Goal: Task Accomplishment & Management: Manage account settings

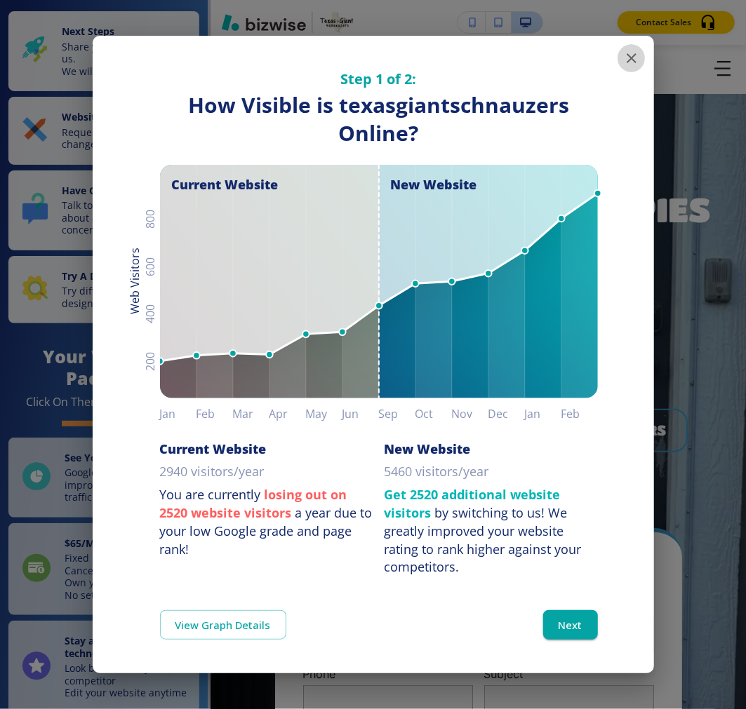
click at [626, 57] on icon "button" at bounding box center [631, 58] width 17 height 17
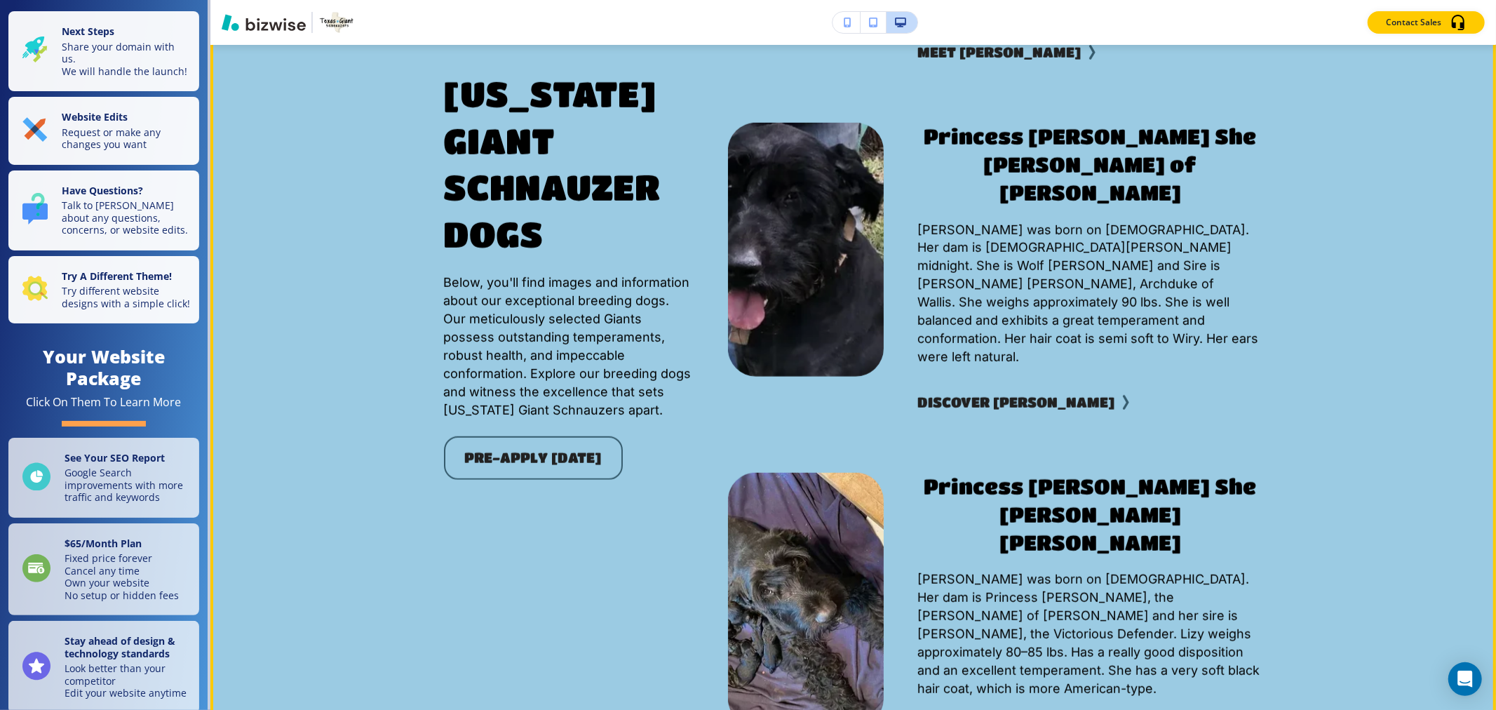
scroll to position [5300, 0]
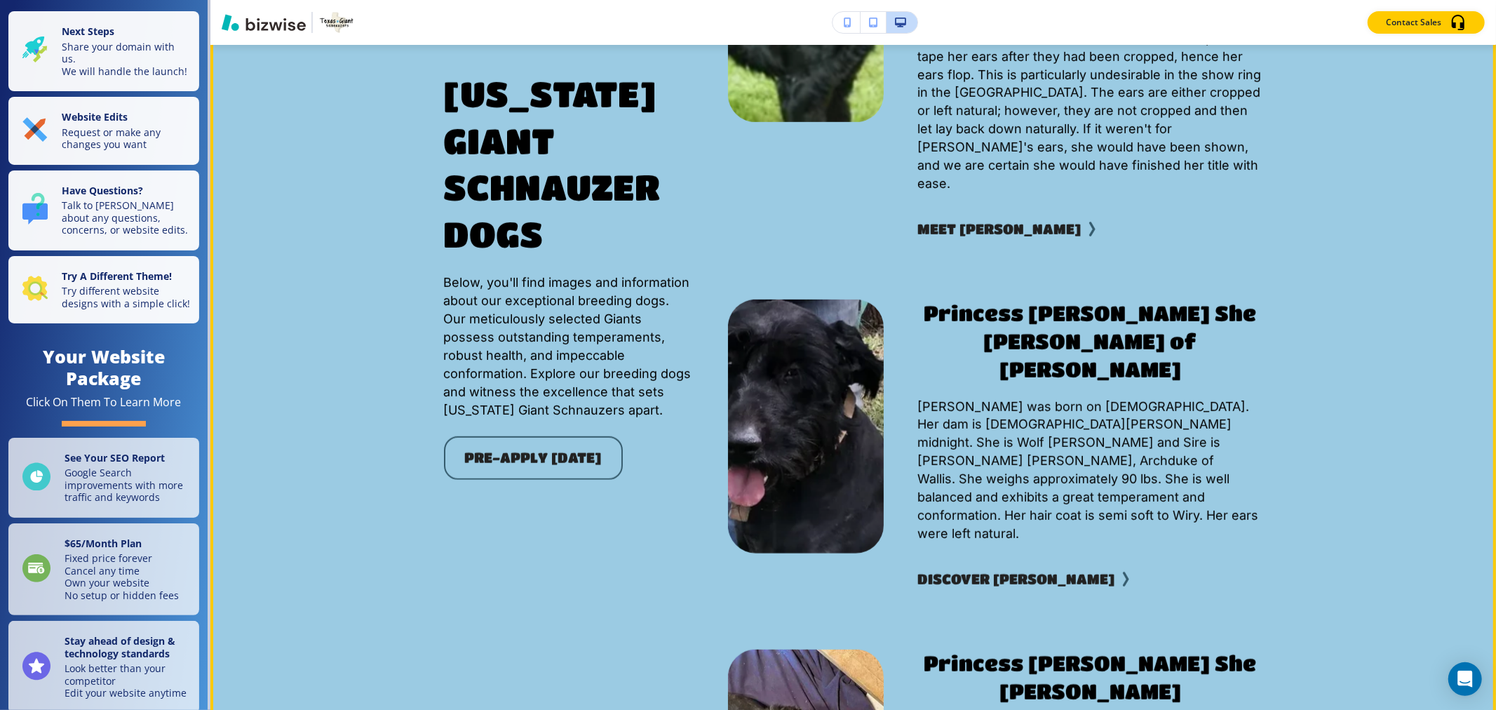
click at [745, 543] on div "Discover [PERSON_NAME]" at bounding box center [1090, 579] width 345 height 73
click at [745, 565] on button "Discover [PERSON_NAME]" at bounding box center [1016, 579] width 197 height 28
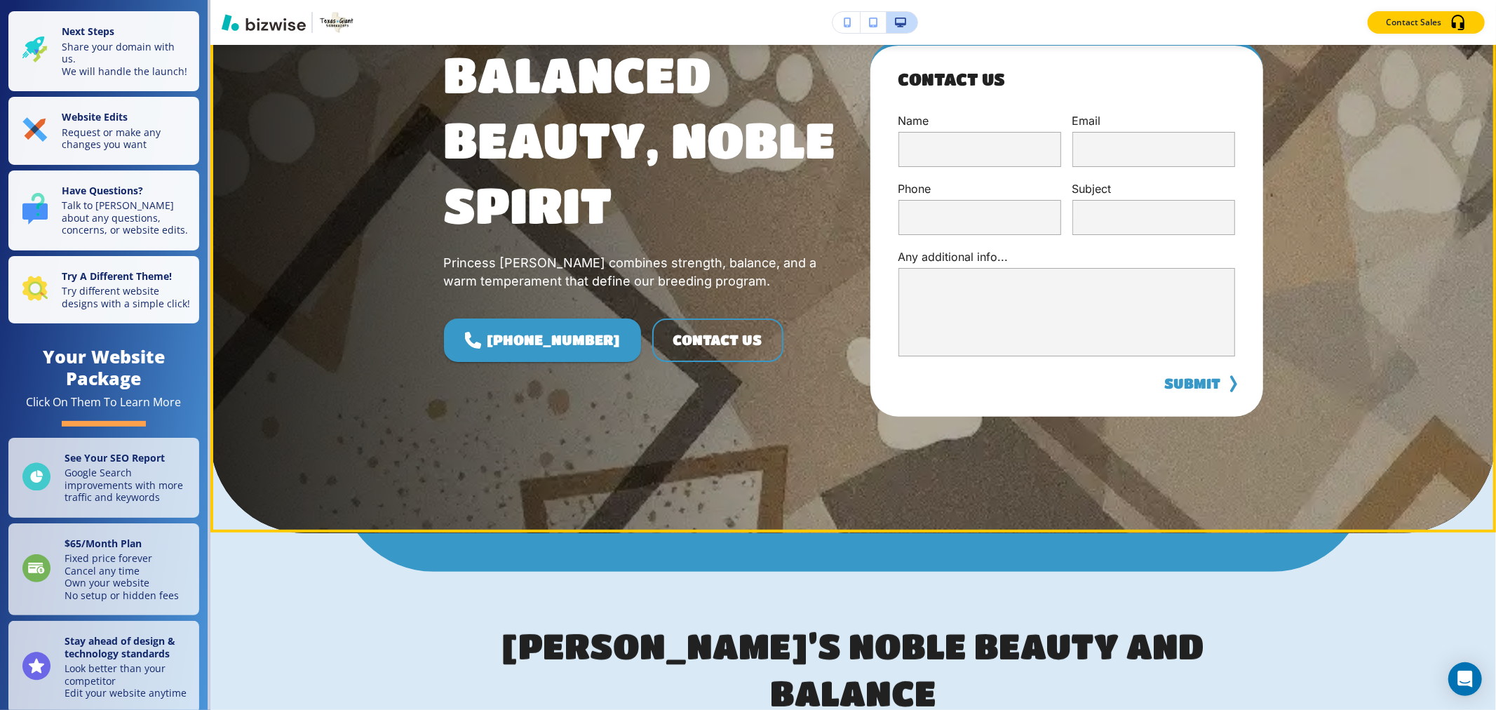
scroll to position [0, 0]
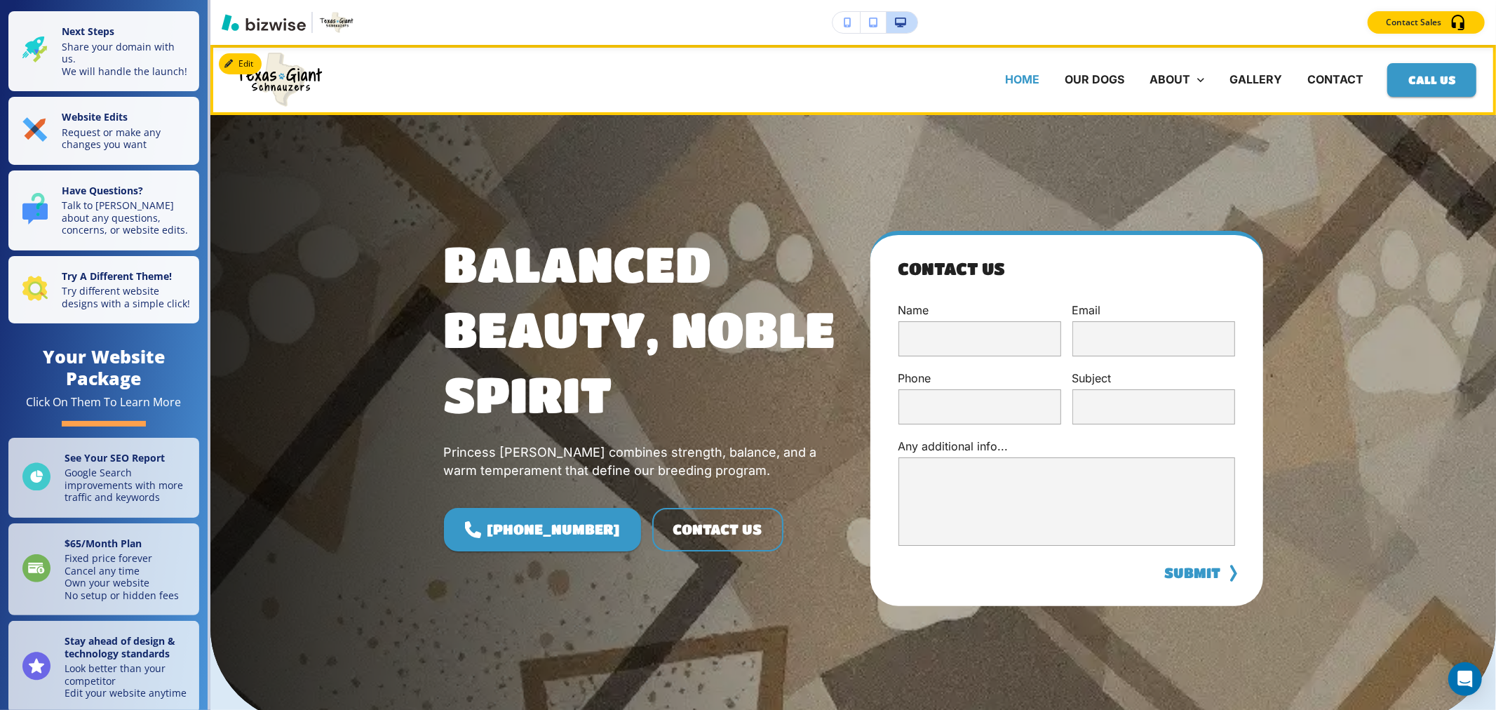
click at [745, 83] on p "HOME" at bounding box center [1022, 80] width 34 height 16
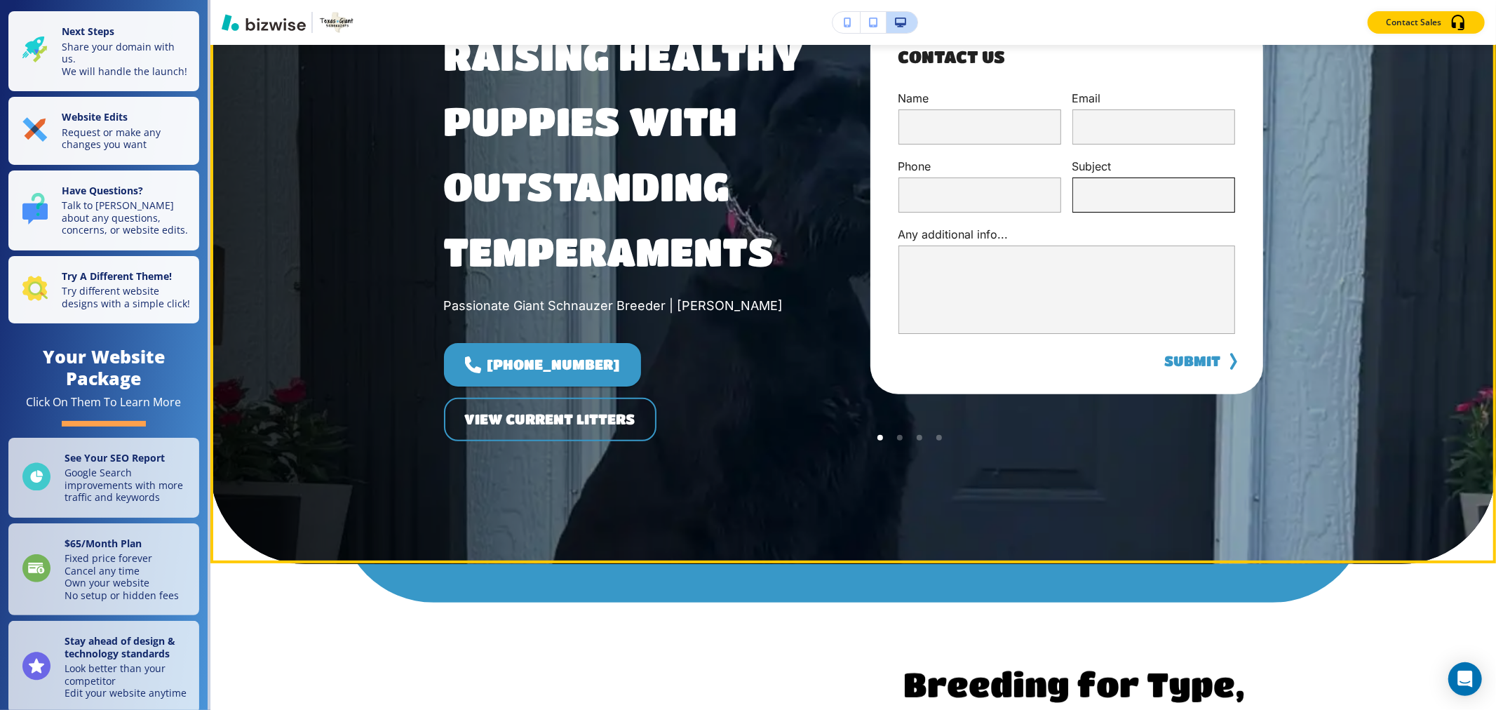
scroll to position [234, 0]
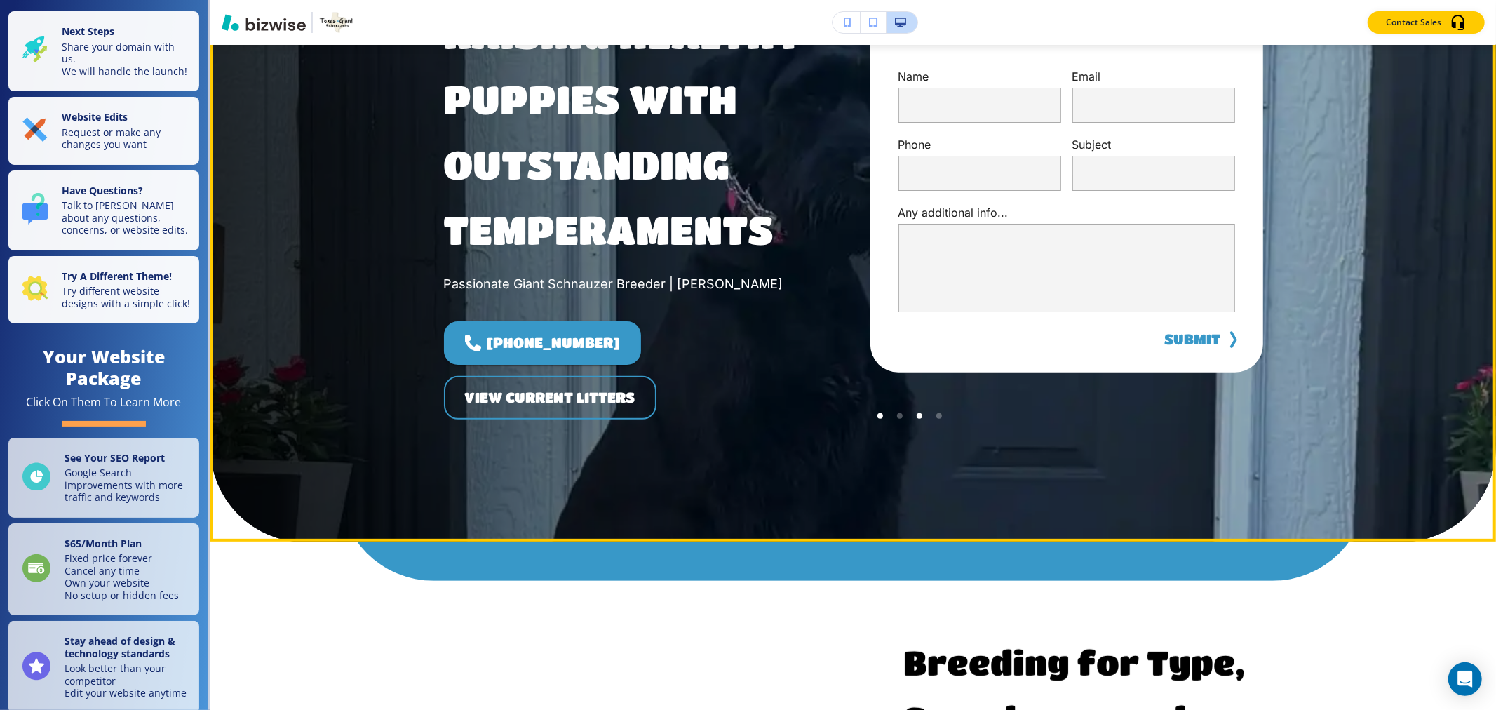
click at [745, 413] on div at bounding box center [920, 416] width 20 height 20
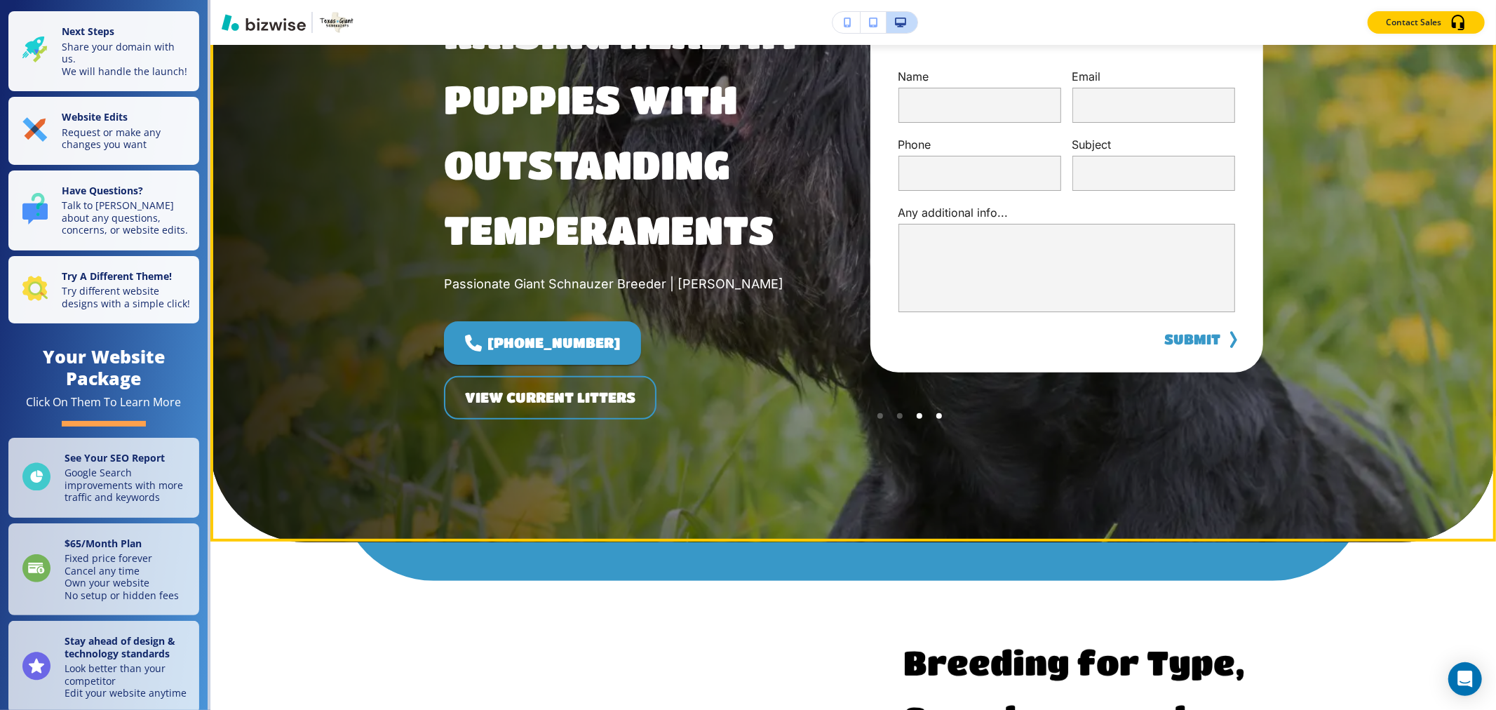
click at [745, 416] on div at bounding box center [940, 416] width 6 height 6
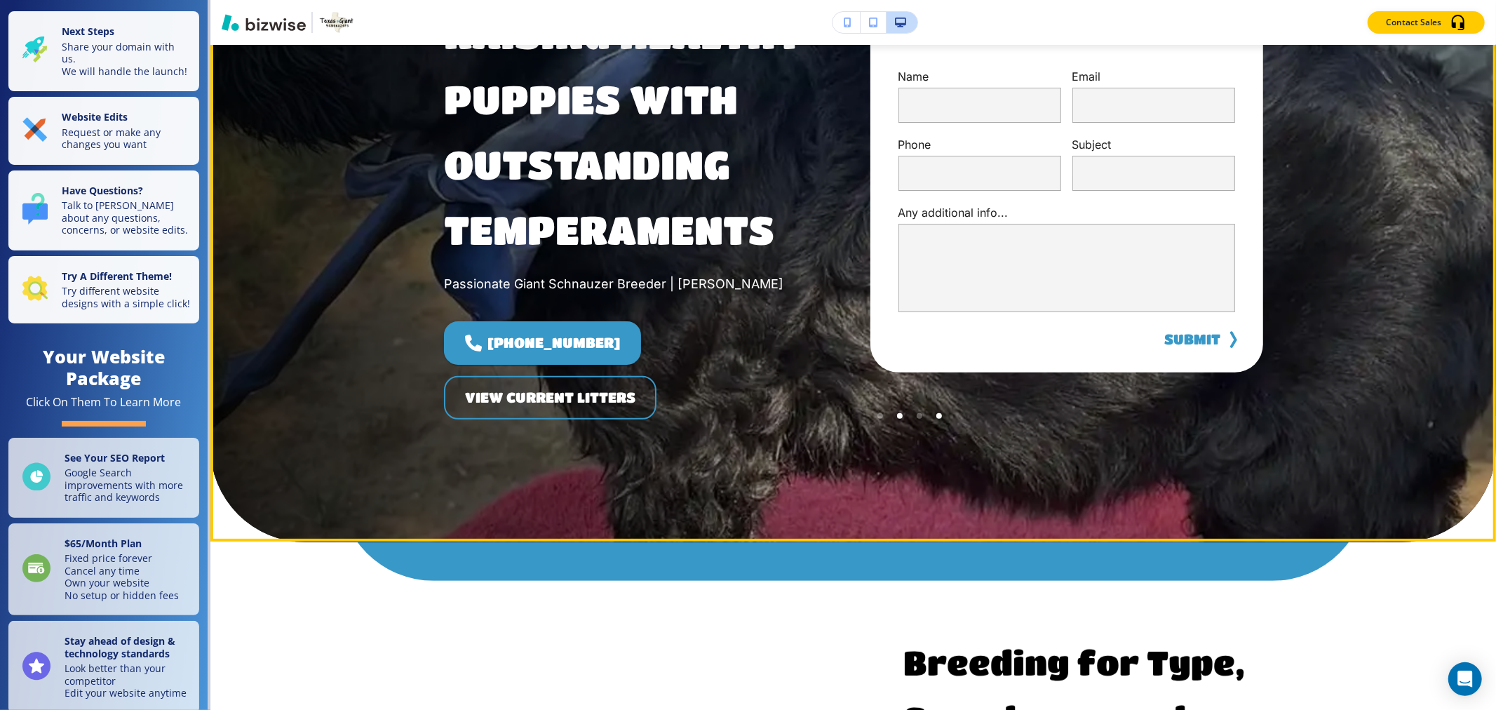
click at [745, 417] on div at bounding box center [900, 416] width 20 height 20
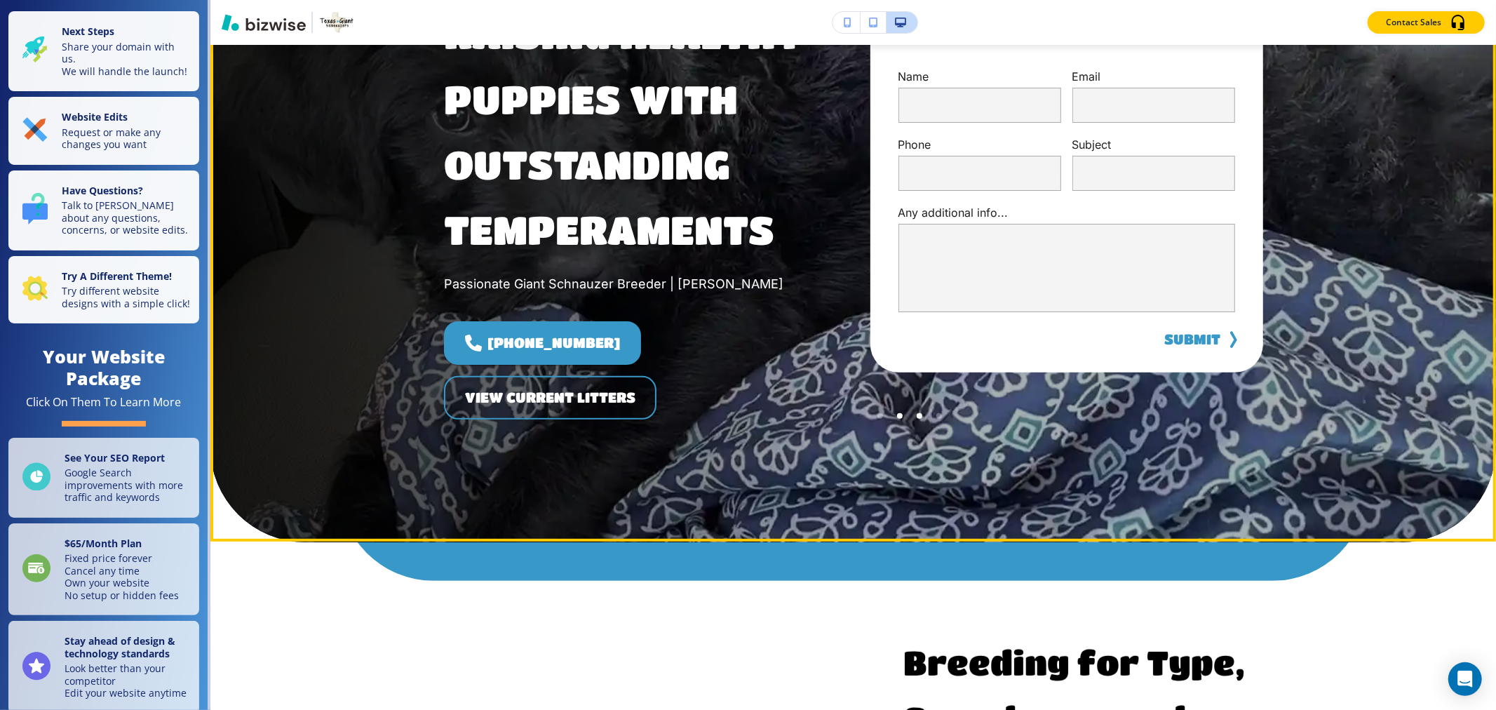
click at [745, 415] on div at bounding box center [920, 416] width 6 height 6
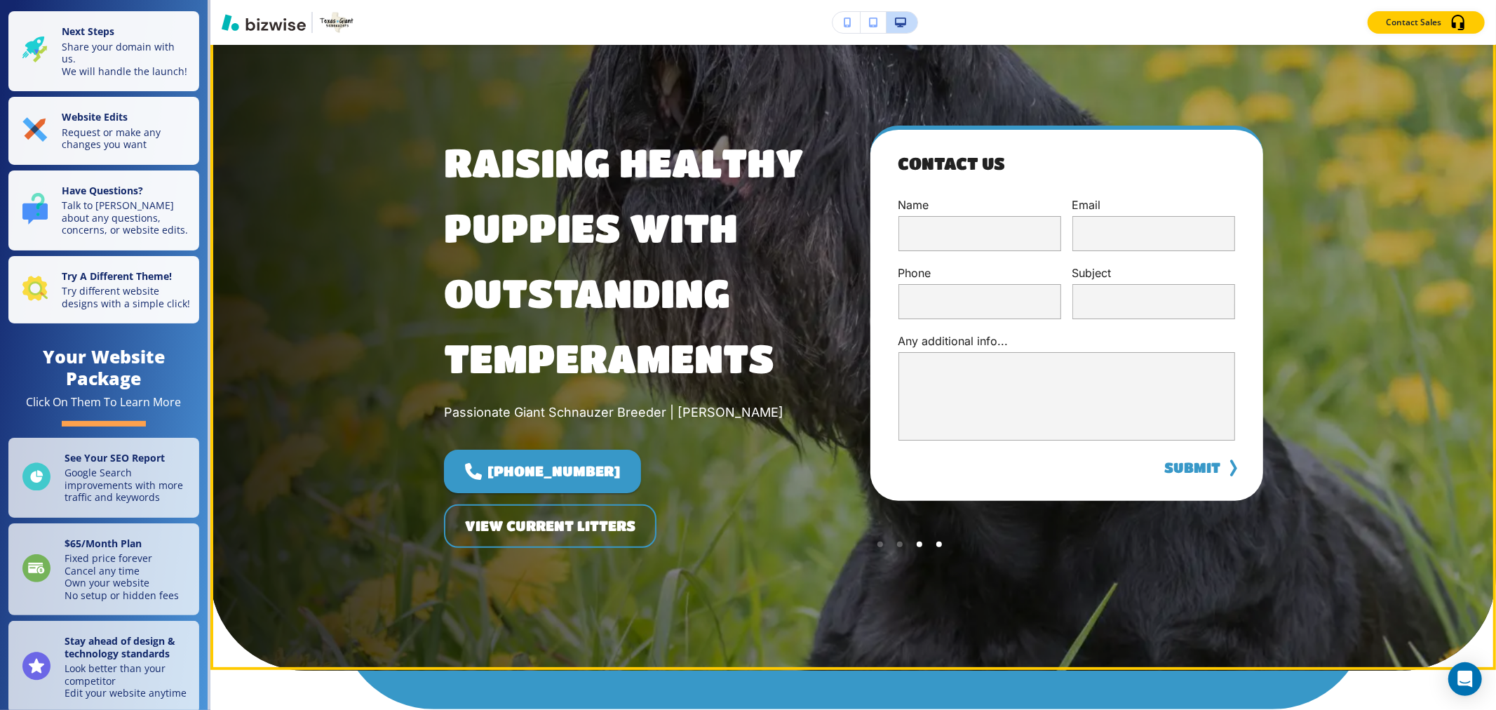
scroll to position [0, 0]
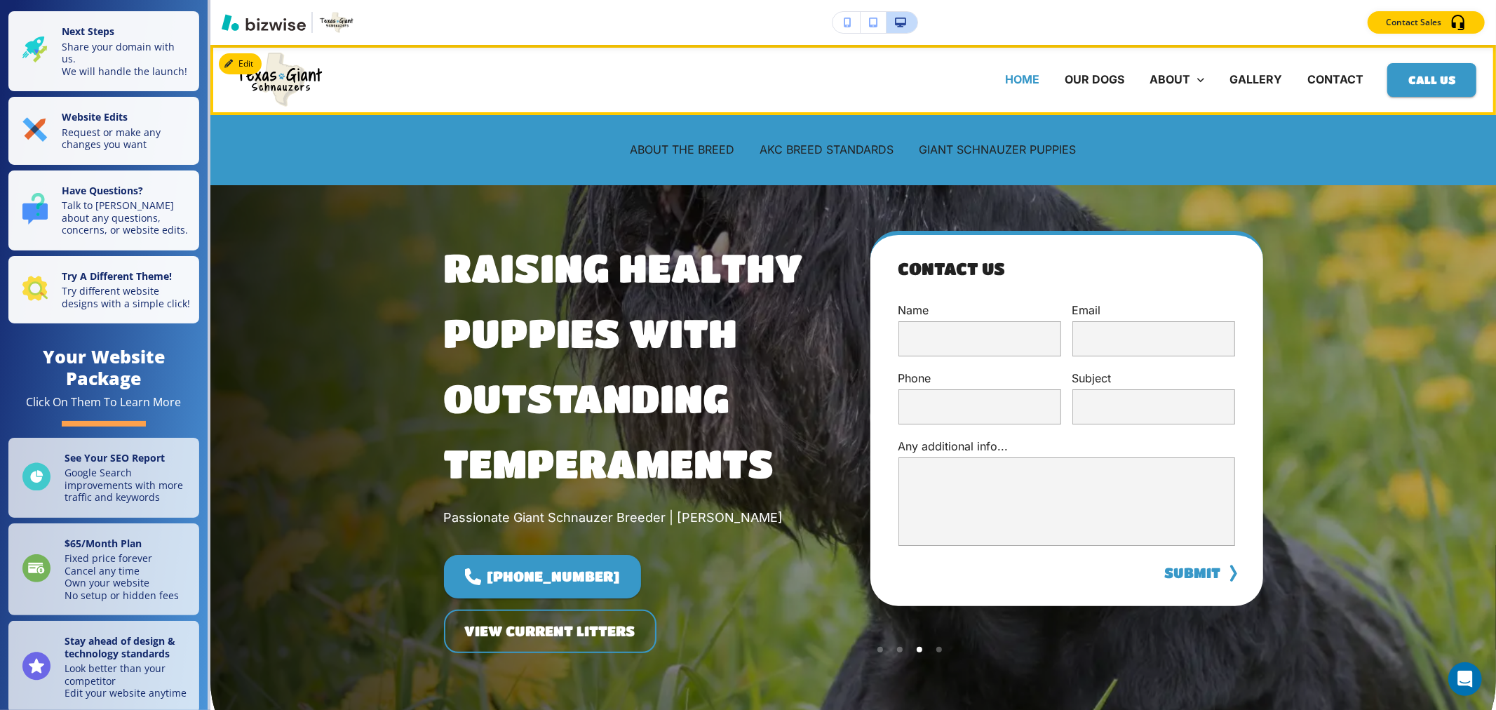
click at [745, 76] on p "HOME" at bounding box center [1022, 80] width 34 height 16
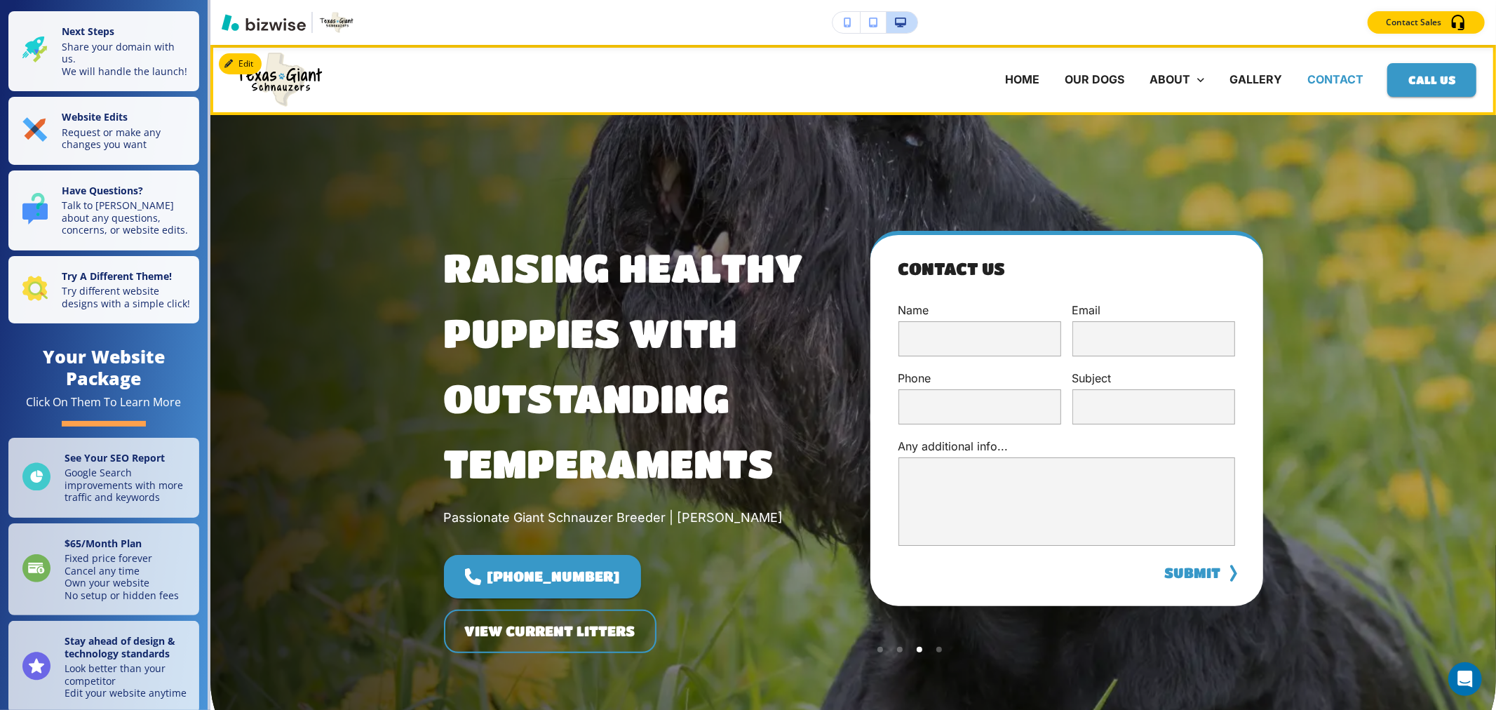
click at [745, 79] on p "CONTACT" at bounding box center [1336, 80] width 56 height 16
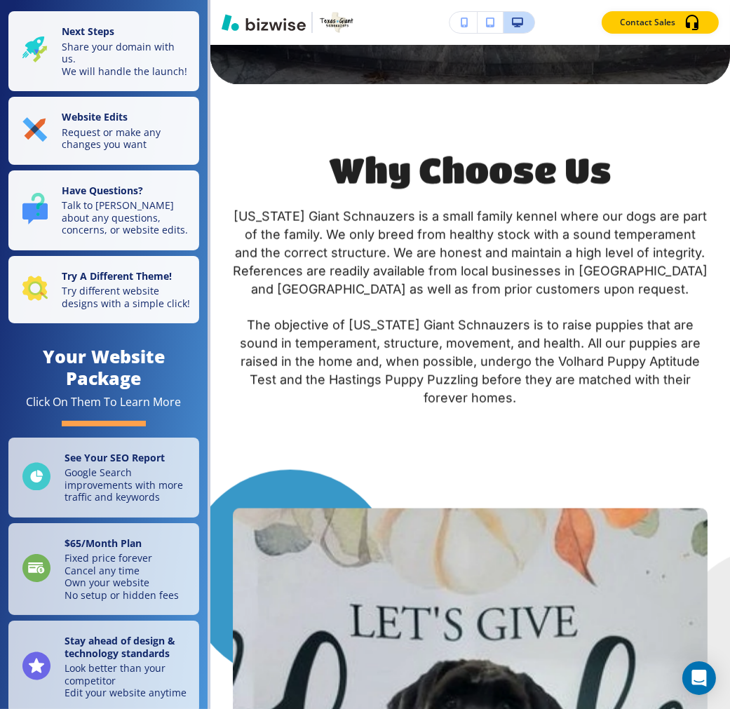
scroll to position [2865, 0]
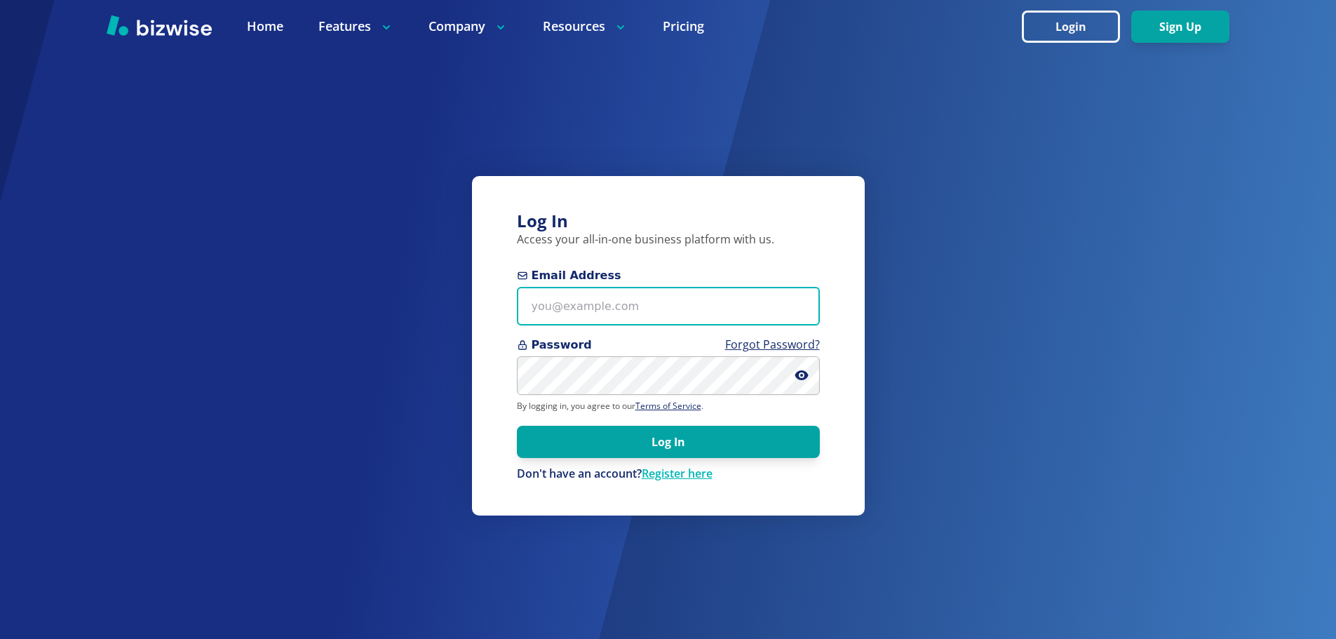
click at [544, 307] on input "Email Address" at bounding box center [668, 306] width 303 height 39
paste input "hawkstowllc@gmail.com"
type input "hawkstowllc@gmail.com"
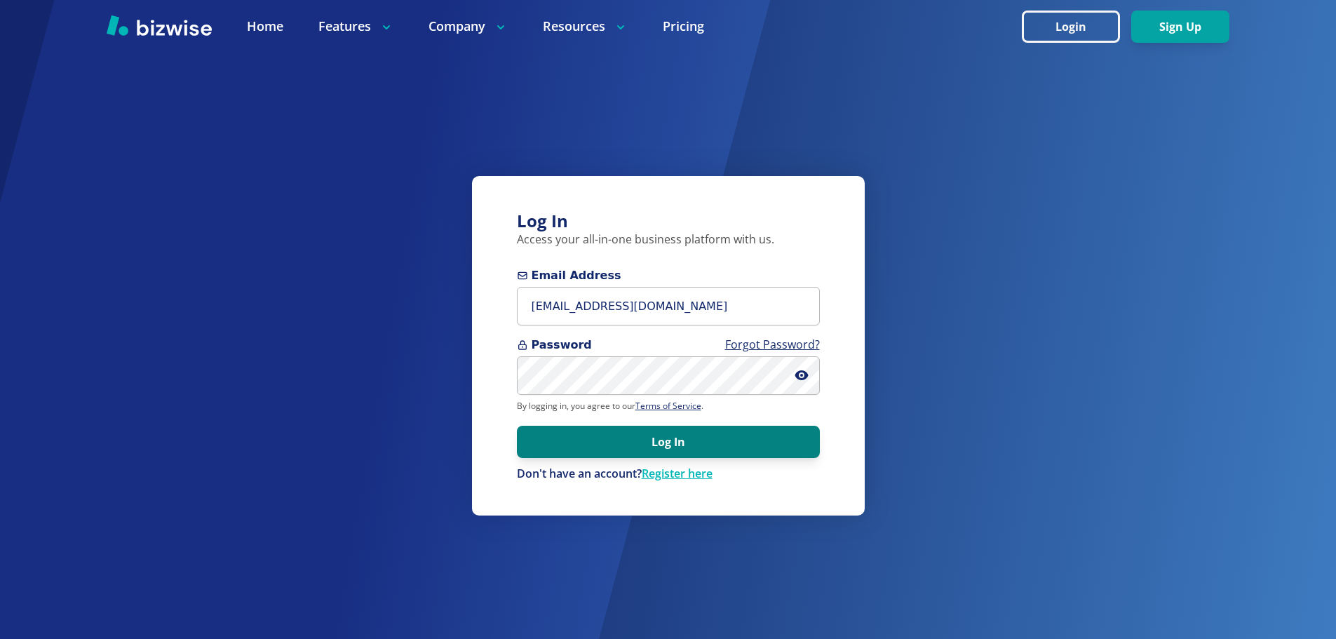
click at [664, 434] on button "Log In" at bounding box center [668, 442] width 303 height 32
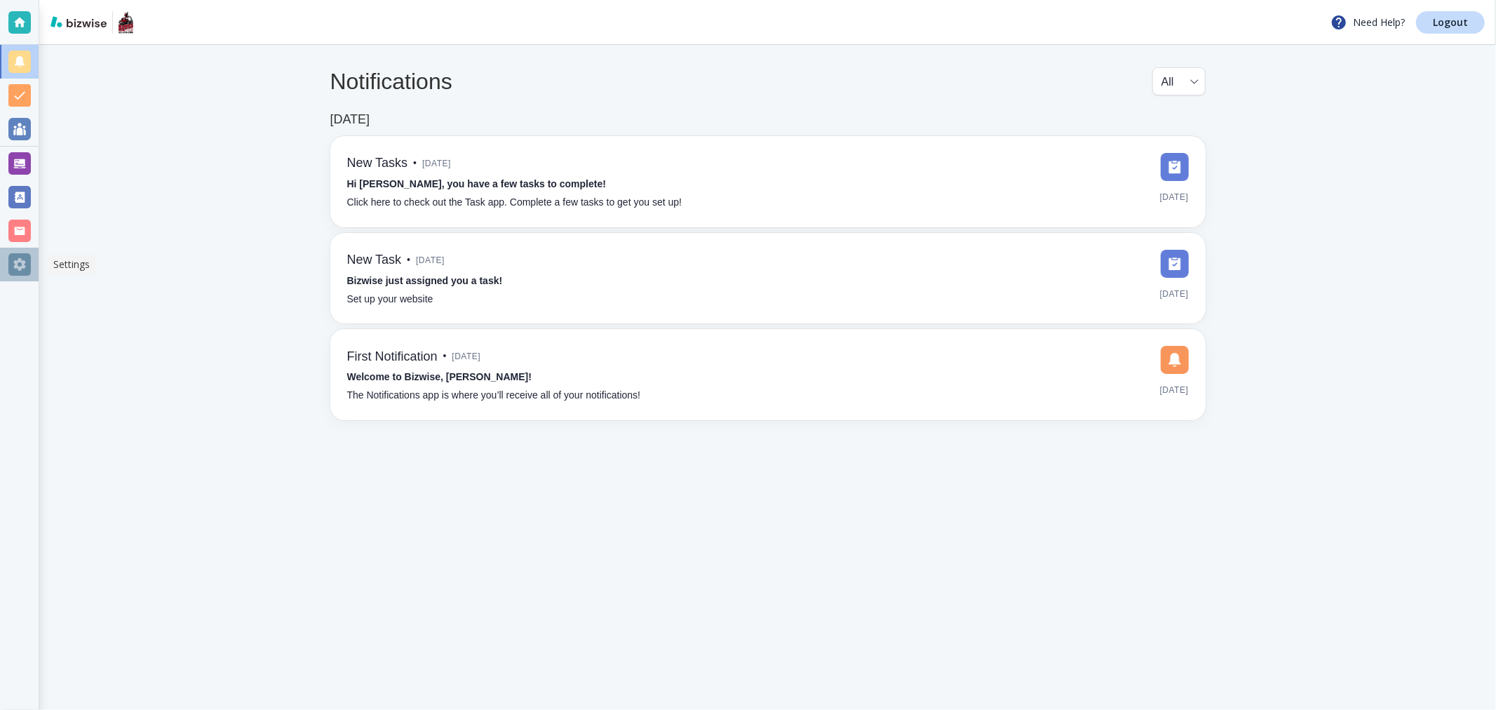
click at [18, 270] on div at bounding box center [19, 264] width 22 height 22
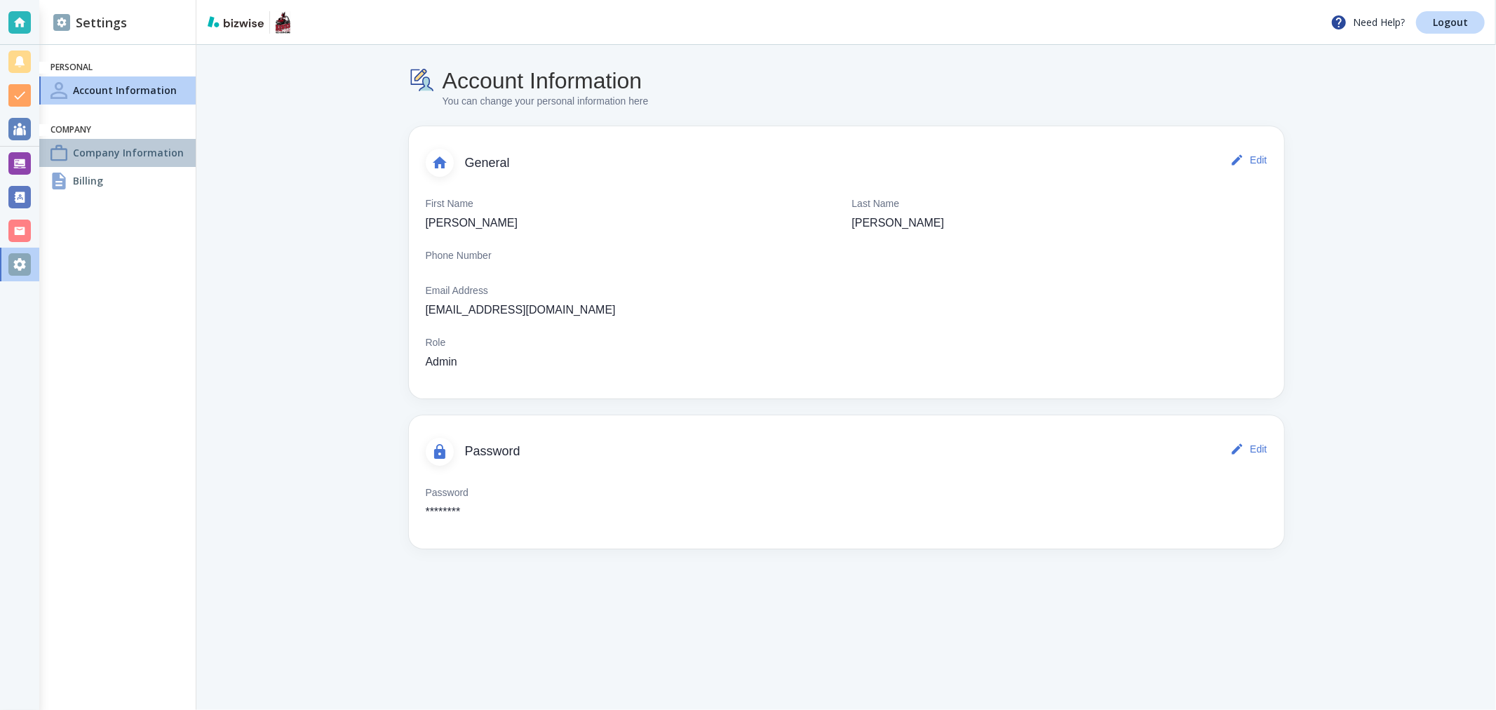
click at [143, 158] on h4 "Company Information" at bounding box center [128, 152] width 111 height 15
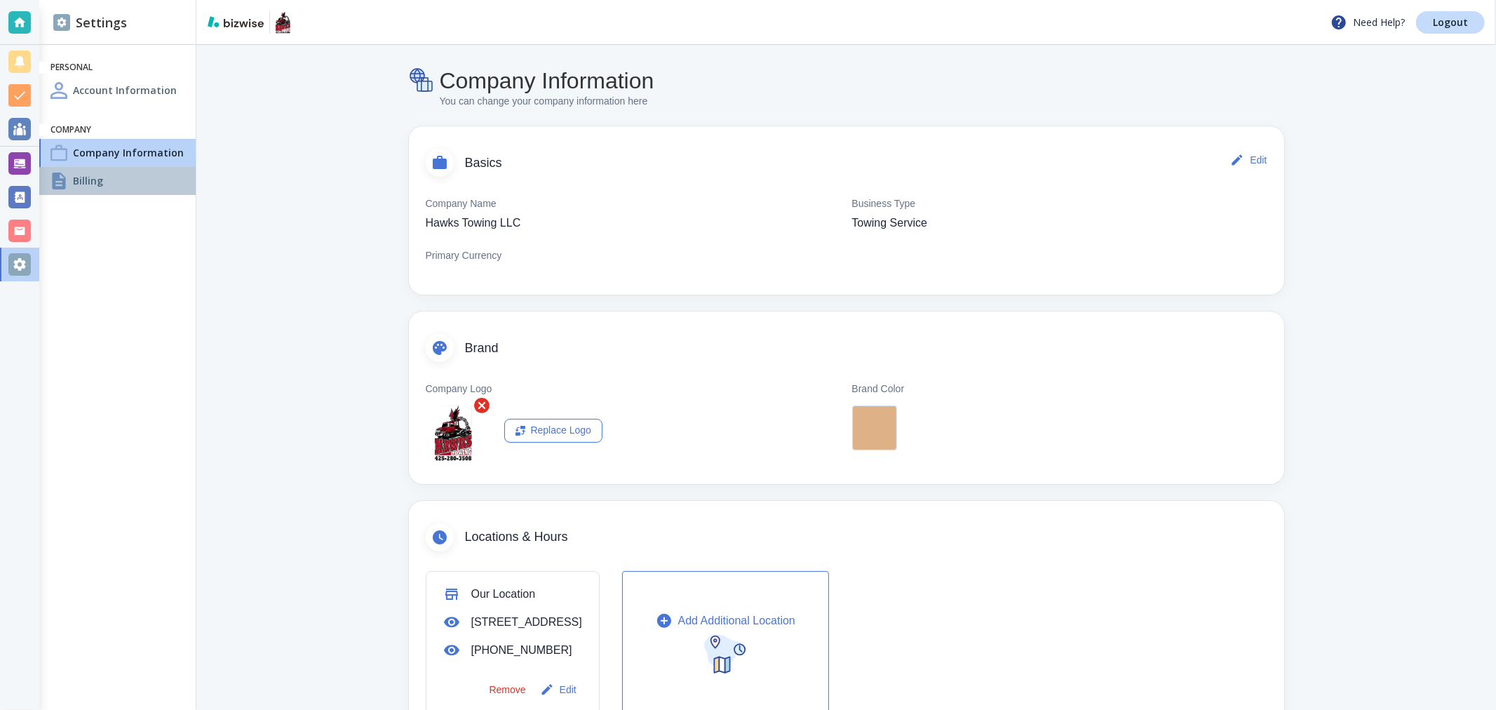
click at [80, 174] on h4 "Billing" at bounding box center [88, 180] width 30 height 15
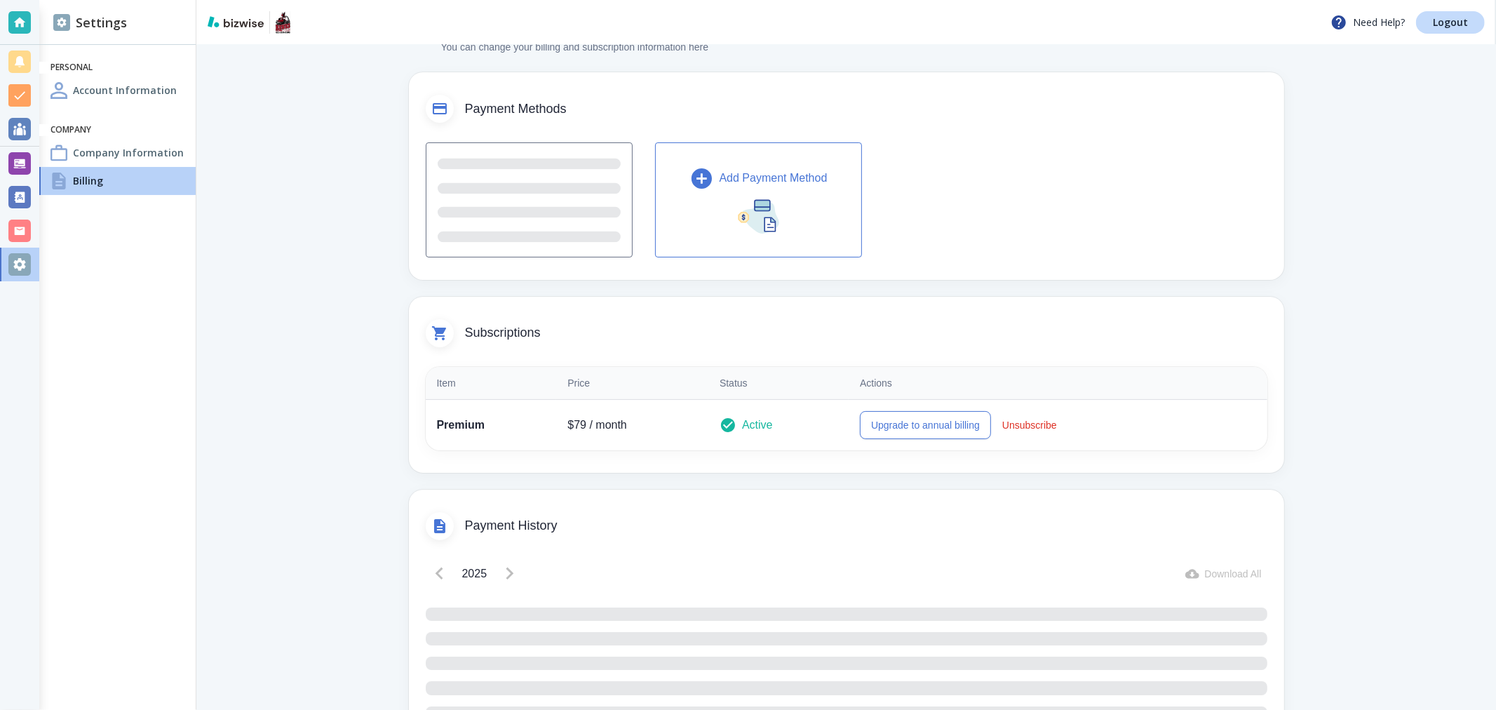
scroll to position [123, 0]
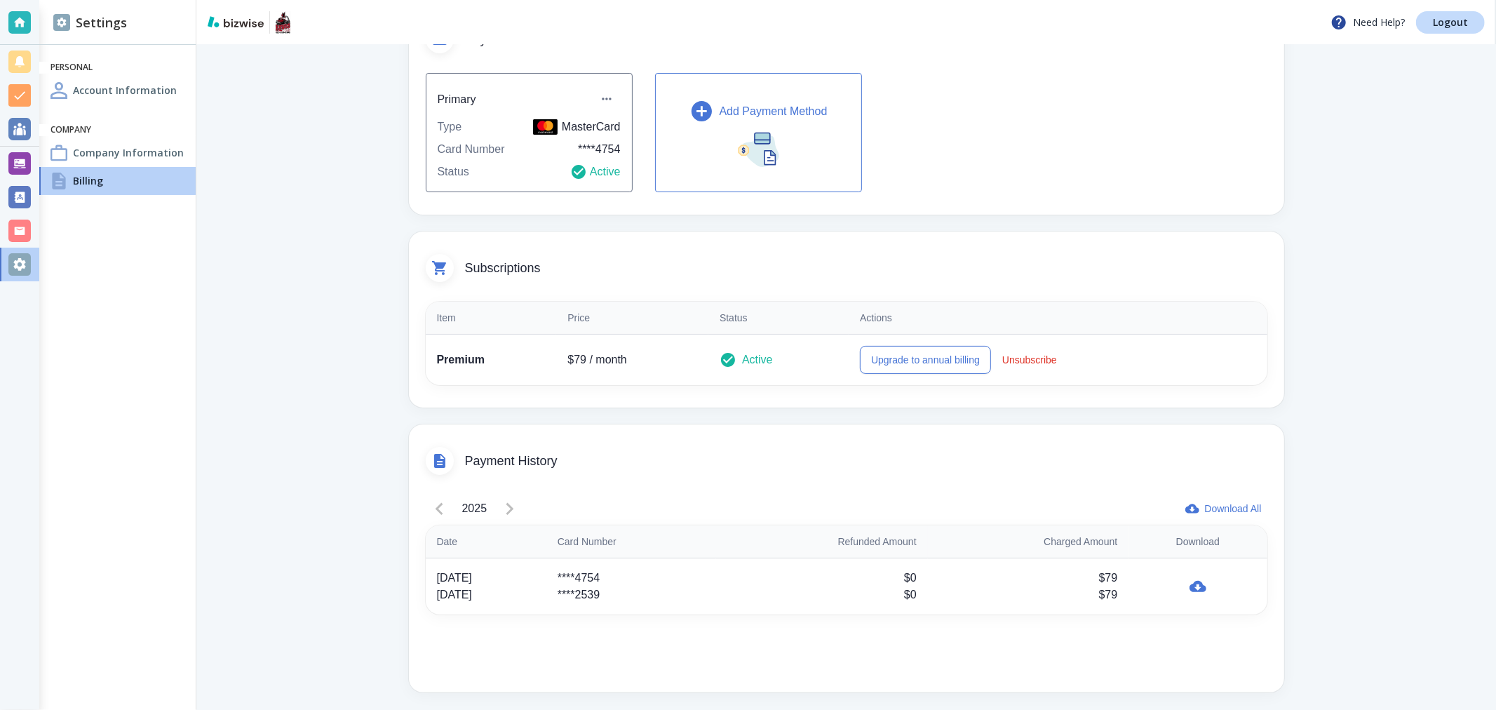
drag, startPoint x: 467, startPoint y: 596, endPoint x: 425, endPoint y: 579, distance: 44.7
click at [426, 579] on td "Aug 18, 2025 Aug 6, 2025" at bounding box center [486, 586] width 121 height 57
click at [460, 579] on div "Aug 18, 2025" at bounding box center [486, 578] width 98 height 17
drag, startPoint x: 430, startPoint y: 601, endPoint x: 518, endPoint y: 601, distance: 87.7
click at [518, 601] on div "Aug 6, 2025" at bounding box center [486, 594] width 98 height 17
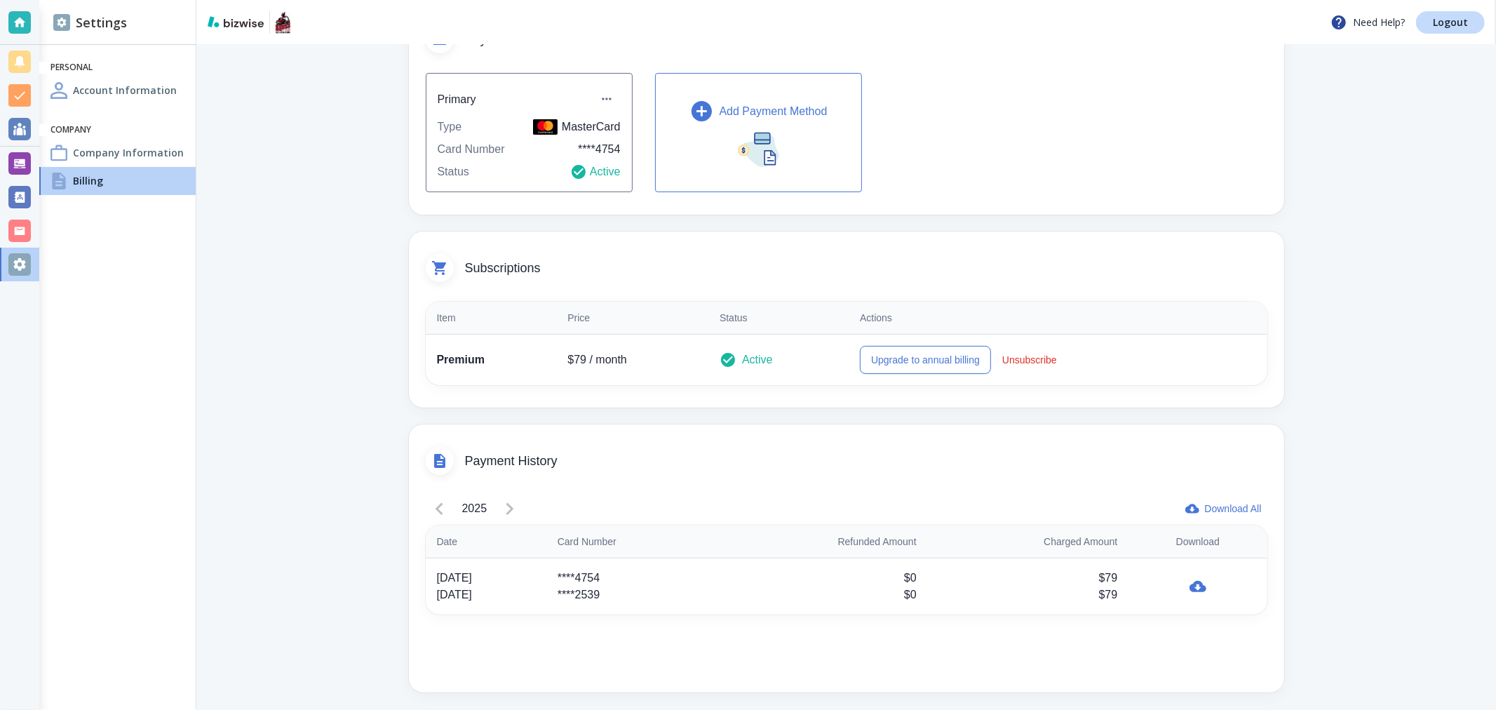
click at [564, 641] on div "2025 Download All Date Card Number Refunded Amount Charged Amount Download Aug …" at bounding box center [847, 582] width 842 height 175
click at [436, 507] on div "2025" at bounding box center [475, 509] width 98 height 28
drag, startPoint x: 494, startPoint y: 594, endPoint x: 421, endPoint y: 567, distance: 77.7
click at [426, 567] on td "Aug 18, 2025 Aug 6, 2025" at bounding box center [486, 586] width 121 height 57
click at [535, 600] on div "Aug 6, 2025" at bounding box center [486, 594] width 98 height 17
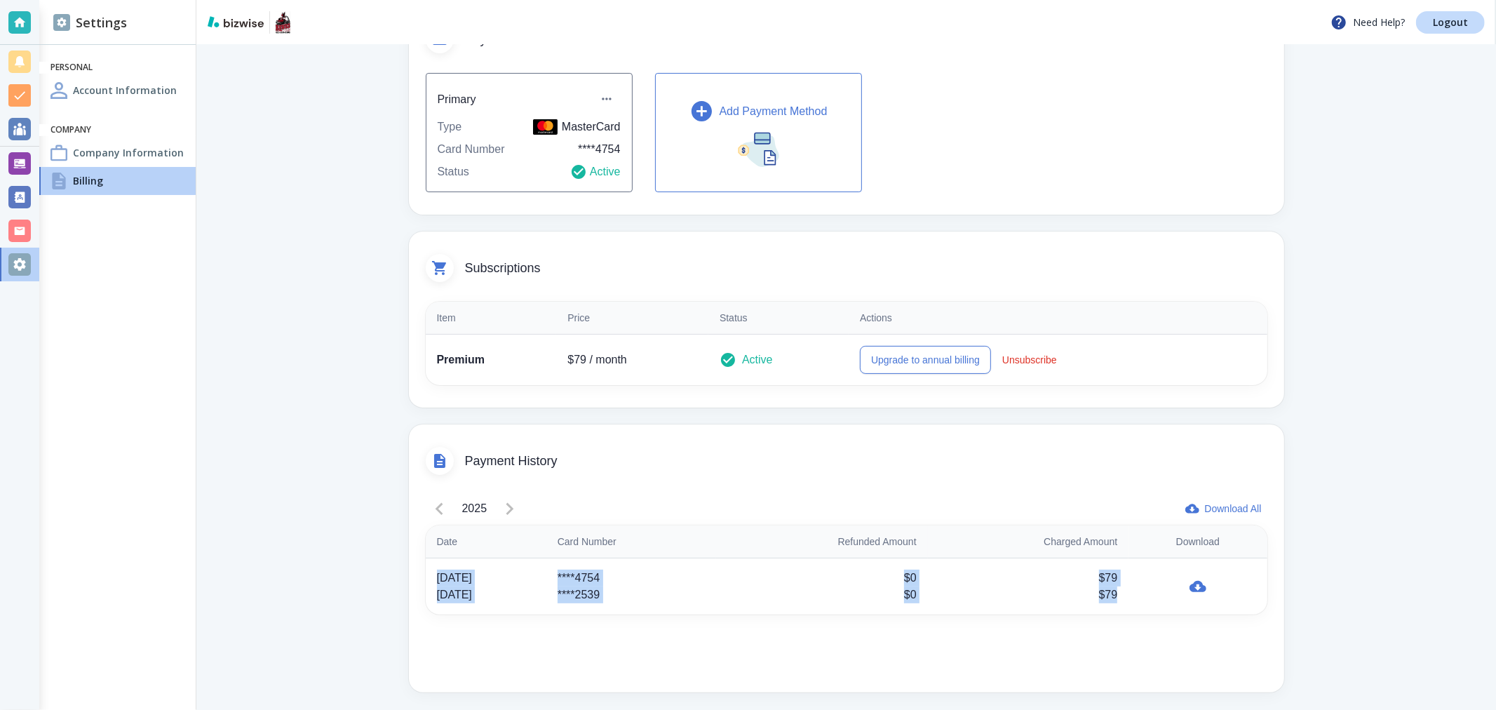
drag, startPoint x: 1121, startPoint y: 601, endPoint x: 421, endPoint y: 565, distance: 701.0
click at [426, 565] on tr "Aug 18, 2025 Aug 6, 2025 ****4754 ****2539 $0 $0 $79 $79" at bounding box center [847, 586] width 842 height 57
click at [560, 630] on div "2025 Download All Date Card Number Refunded Amount Charged Amount Download Aug …" at bounding box center [847, 582] width 842 height 175
click at [1463, 24] on p "Logout" at bounding box center [1450, 23] width 35 height 10
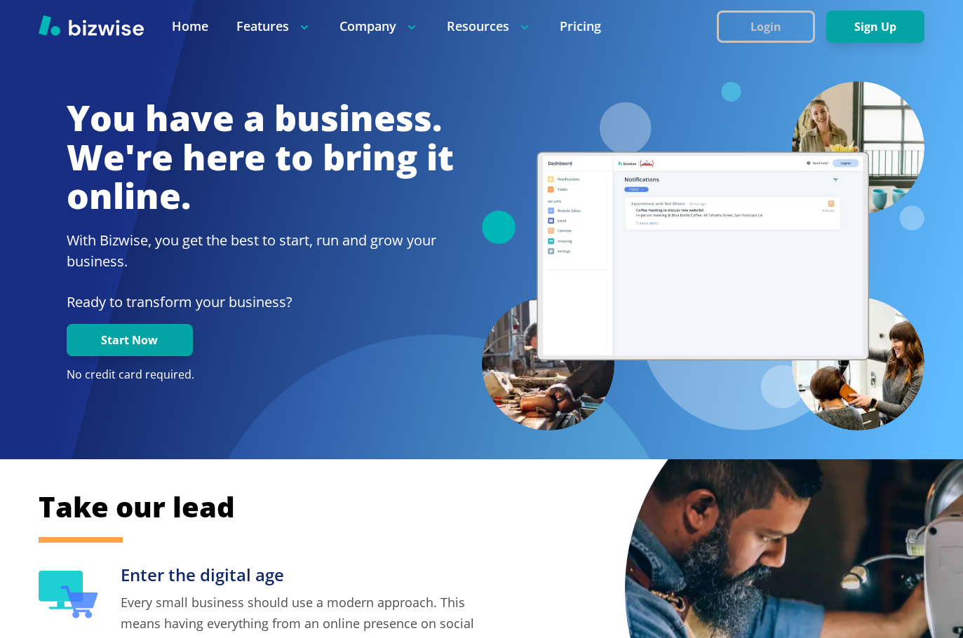
click at [769, 20] on button "Login" at bounding box center [766, 27] width 98 height 32
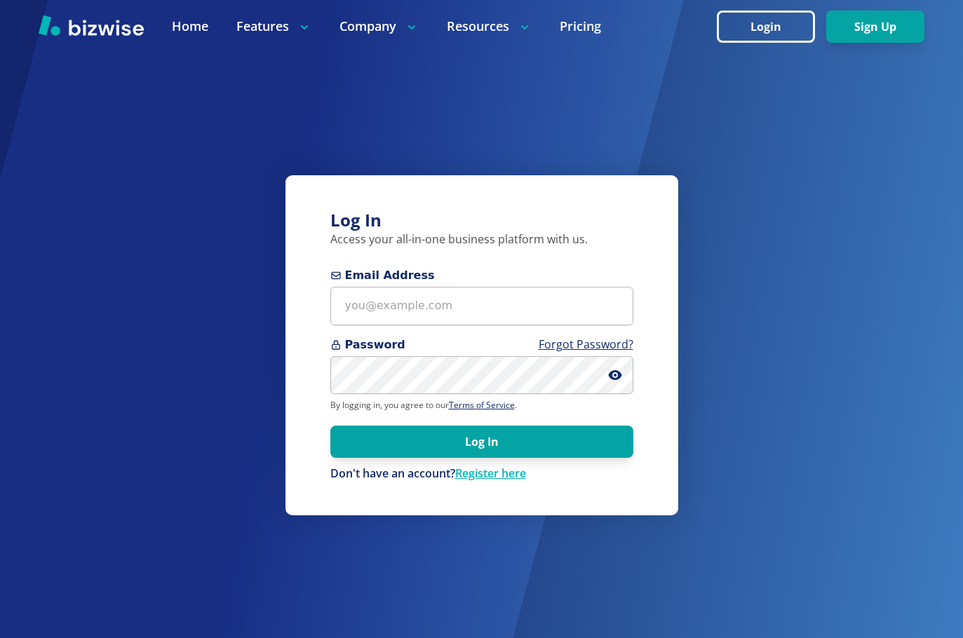
click at [458, 326] on form "Email Address Password Forgot Password? By logging in, you agree to our Terms o…" at bounding box center [481, 374] width 303 height 215
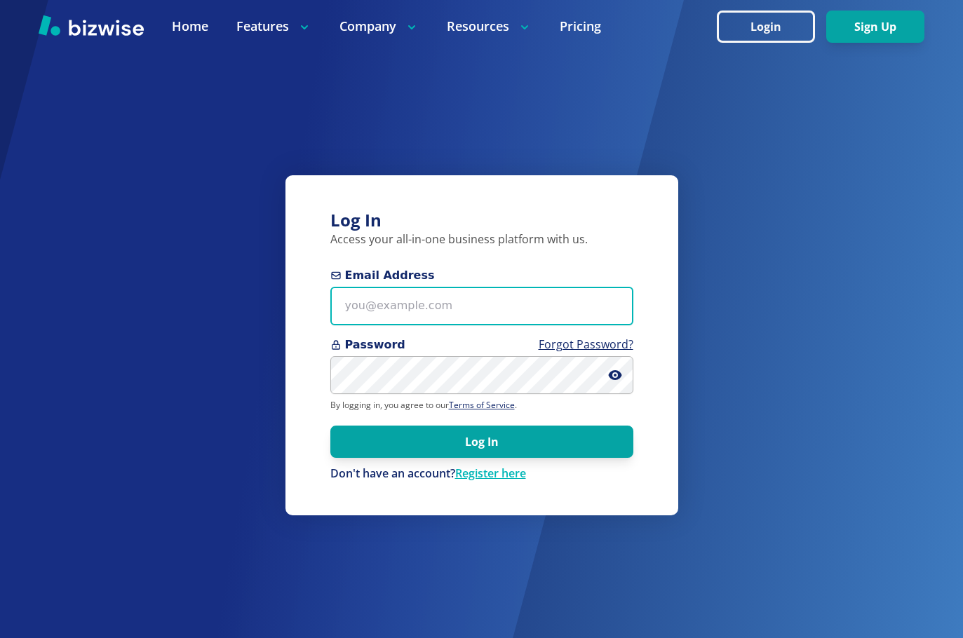
click at [458, 313] on input "Email Address" at bounding box center [481, 306] width 303 height 39
paste input "ebyodafi+1@yahoo.com"
type input "ebyodafi+1@yahoo.com"
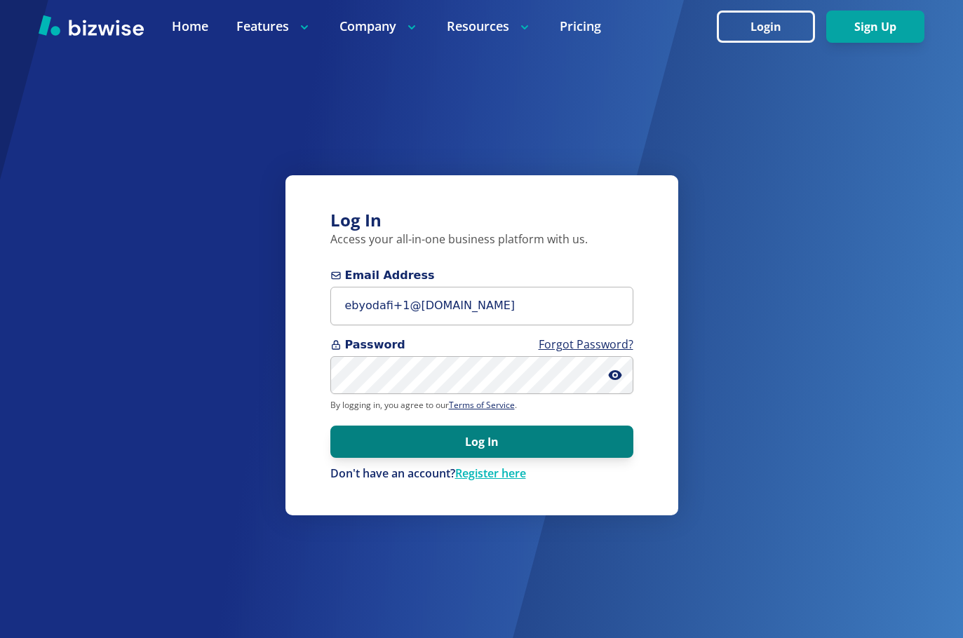
click at [467, 427] on button "Log In" at bounding box center [481, 442] width 303 height 32
